Goal: Task Accomplishment & Management: Use online tool/utility

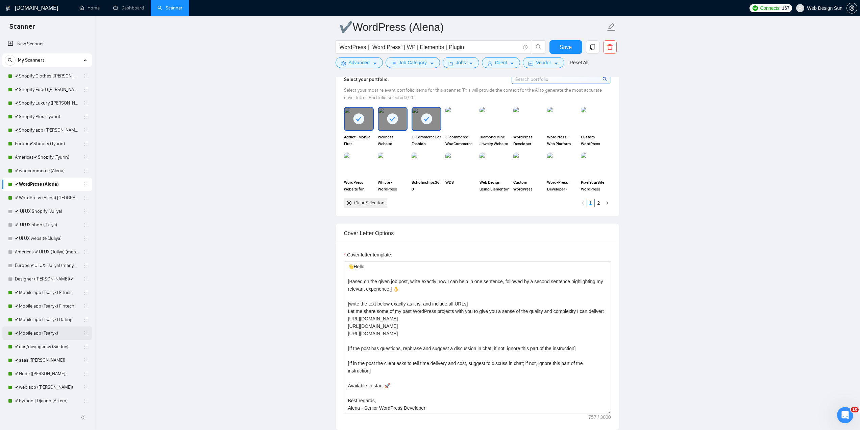
click at [59, 272] on link "✔Mobile app (Tsaryk)" at bounding box center [47, 333] width 64 height 14
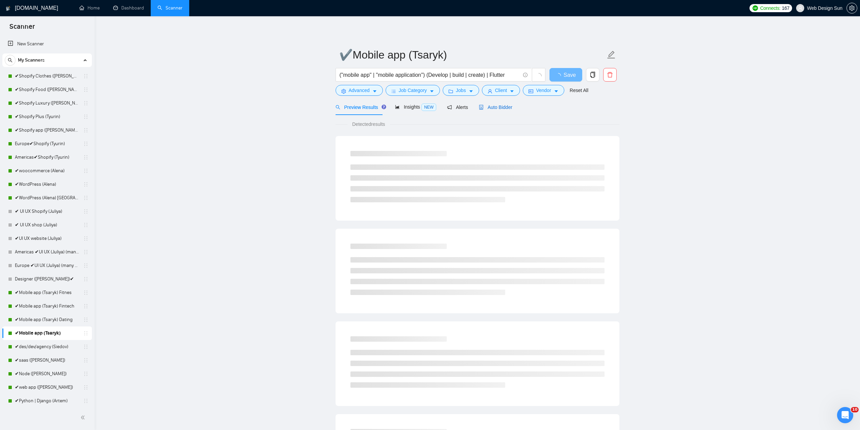
click at [426, 107] on span "Auto Bidder" at bounding box center [495, 106] width 33 height 5
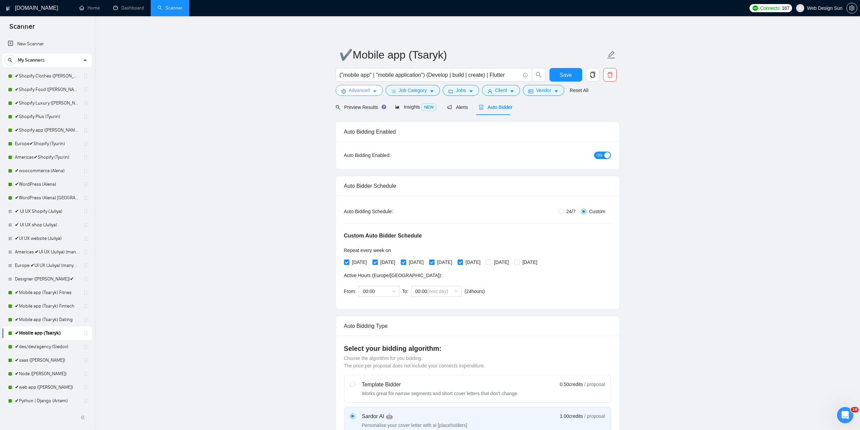
click at [367, 91] on span "Advanced" at bounding box center [359, 90] width 21 height 7
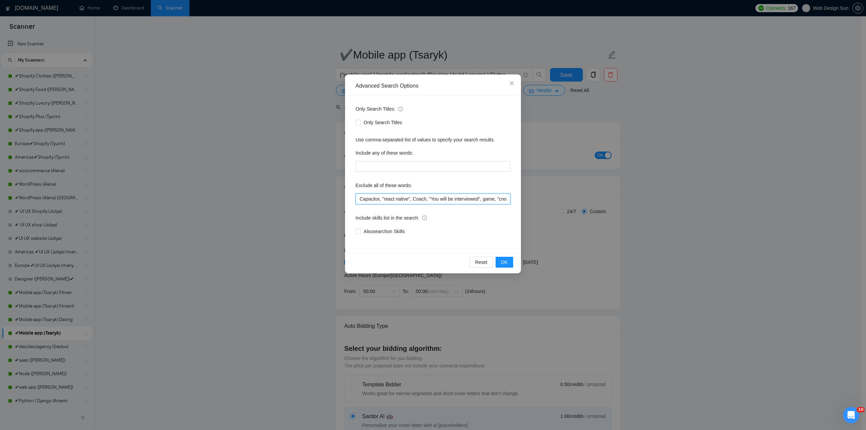
click at [359, 199] on input "Capacitor, "react native", Coach, "You will be interviewed", game, "creative vi…" at bounding box center [432, 198] width 155 height 11
type input "unity, Capacitor, "react native", Coach, "You will be interviewed", game, "crea…"
click at [426, 263] on button "OK" at bounding box center [504, 262] width 18 height 11
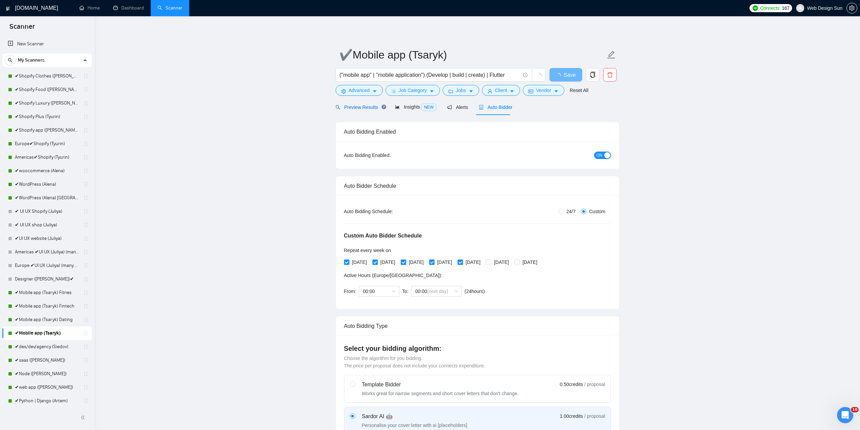
click at [361, 108] on span "Preview Results" at bounding box center [360, 106] width 49 height 5
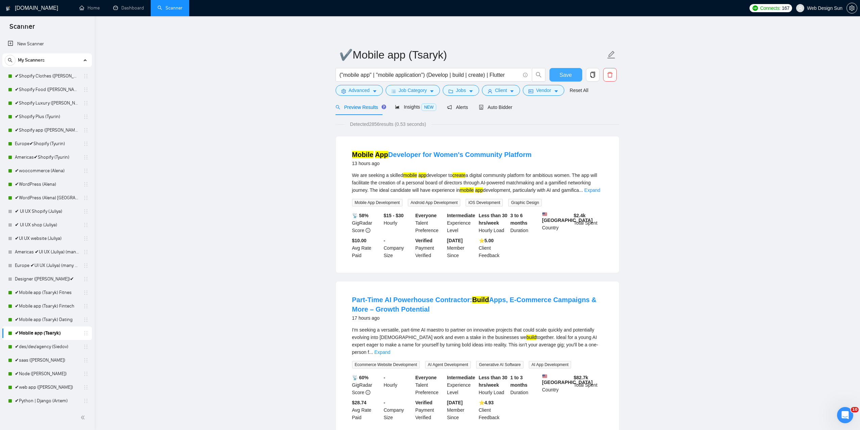
click at [426, 75] on button "Save" at bounding box center [566, 75] width 33 height 14
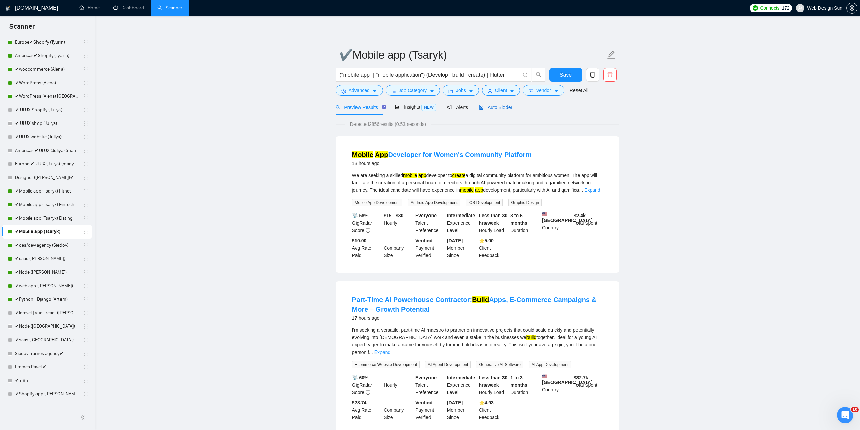
click at [426, 108] on span "Auto Bidder" at bounding box center [495, 106] width 33 height 5
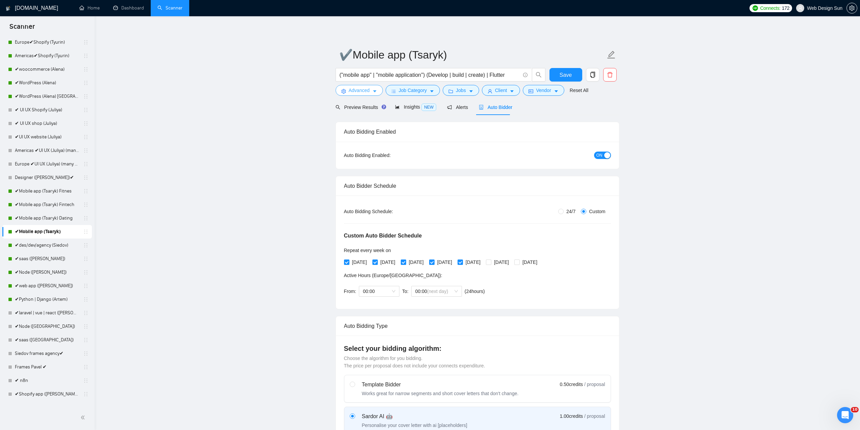
click at [362, 93] on span "Advanced" at bounding box center [359, 90] width 21 height 7
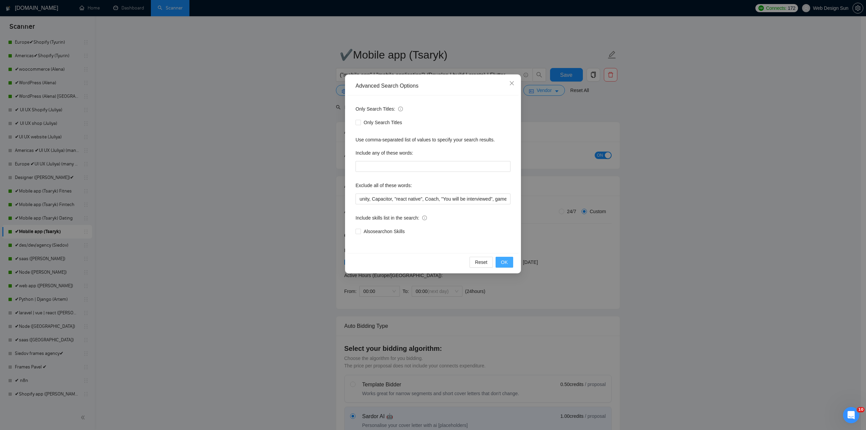
click at [426, 261] on span "OK" at bounding box center [504, 261] width 7 height 7
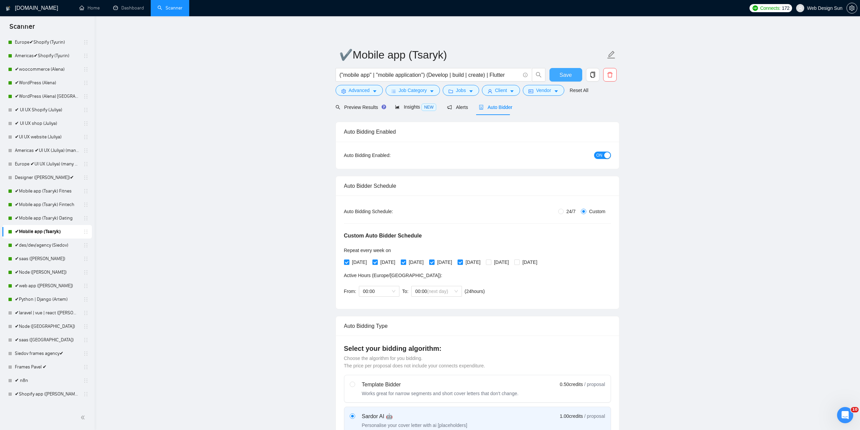
click at [426, 76] on span "Save" at bounding box center [566, 75] width 12 height 8
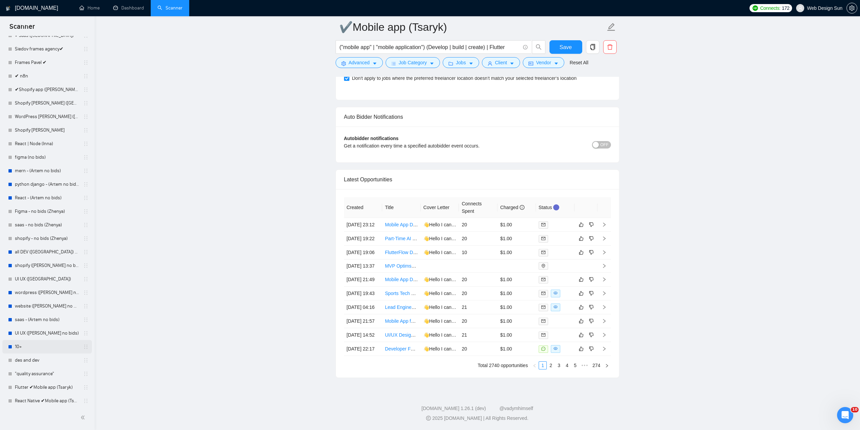
scroll to position [462, 0]
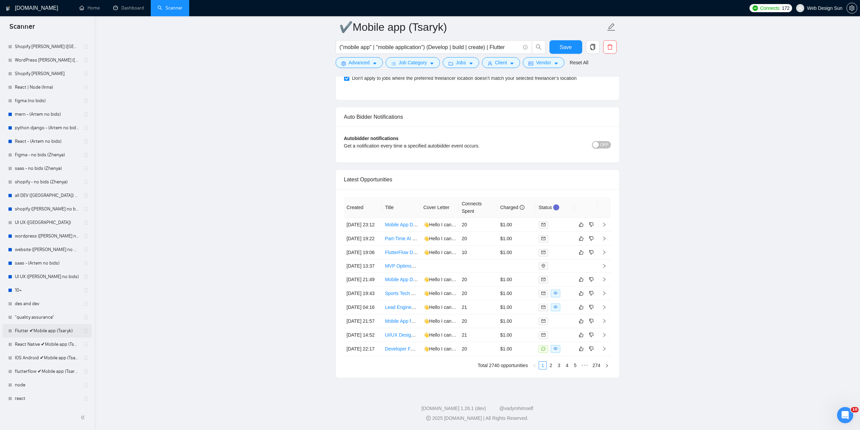
click at [49, 272] on link "Flutter ✔Mobile app (Tsaryk)" at bounding box center [47, 331] width 64 height 14
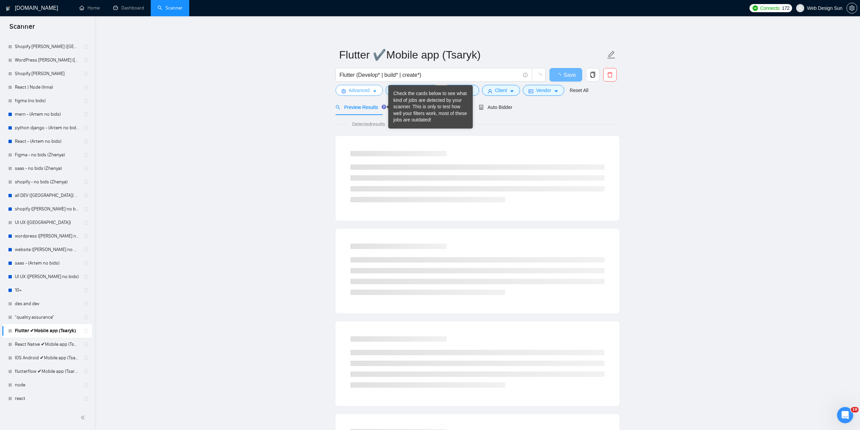
click at [369, 92] on span "Advanced" at bounding box center [359, 90] width 21 height 7
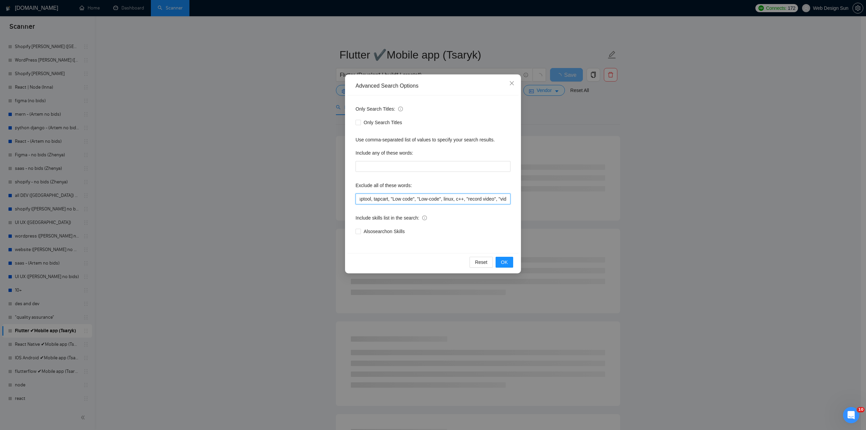
scroll to position [0, 678]
drag, startPoint x: 402, startPoint y: 201, endPoint x: 396, endPoint y: 194, distance: 9.1
click at [426, 210] on div "Only Search Titles: Only Search Titles Use comma-separated list of values to sp…" at bounding box center [432, 174] width 171 height 158
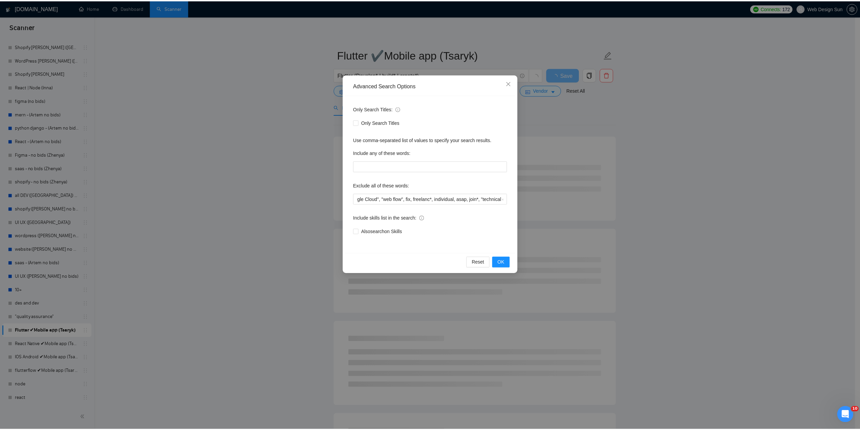
scroll to position [0, 0]
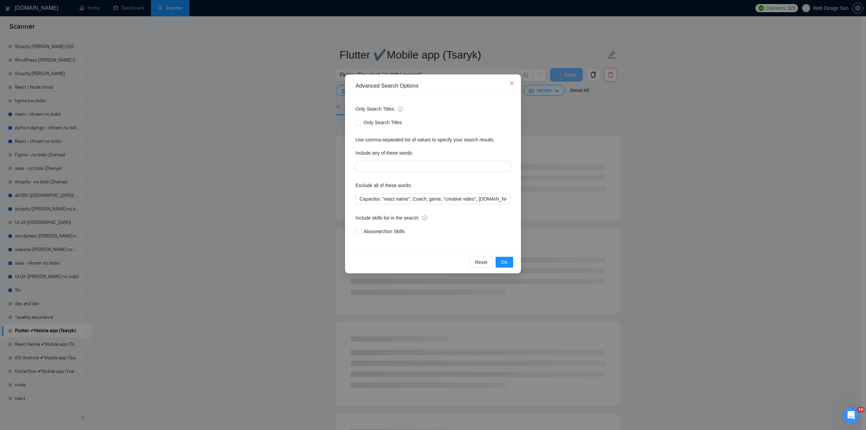
click at [304, 193] on div "Advanced Search Options Only Search Titles: Only Search Titles Use comma-separa…" at bounding box center [433, 215] width 866 height 430
